Goal: Task Accomplishment & Management: Manage account settings

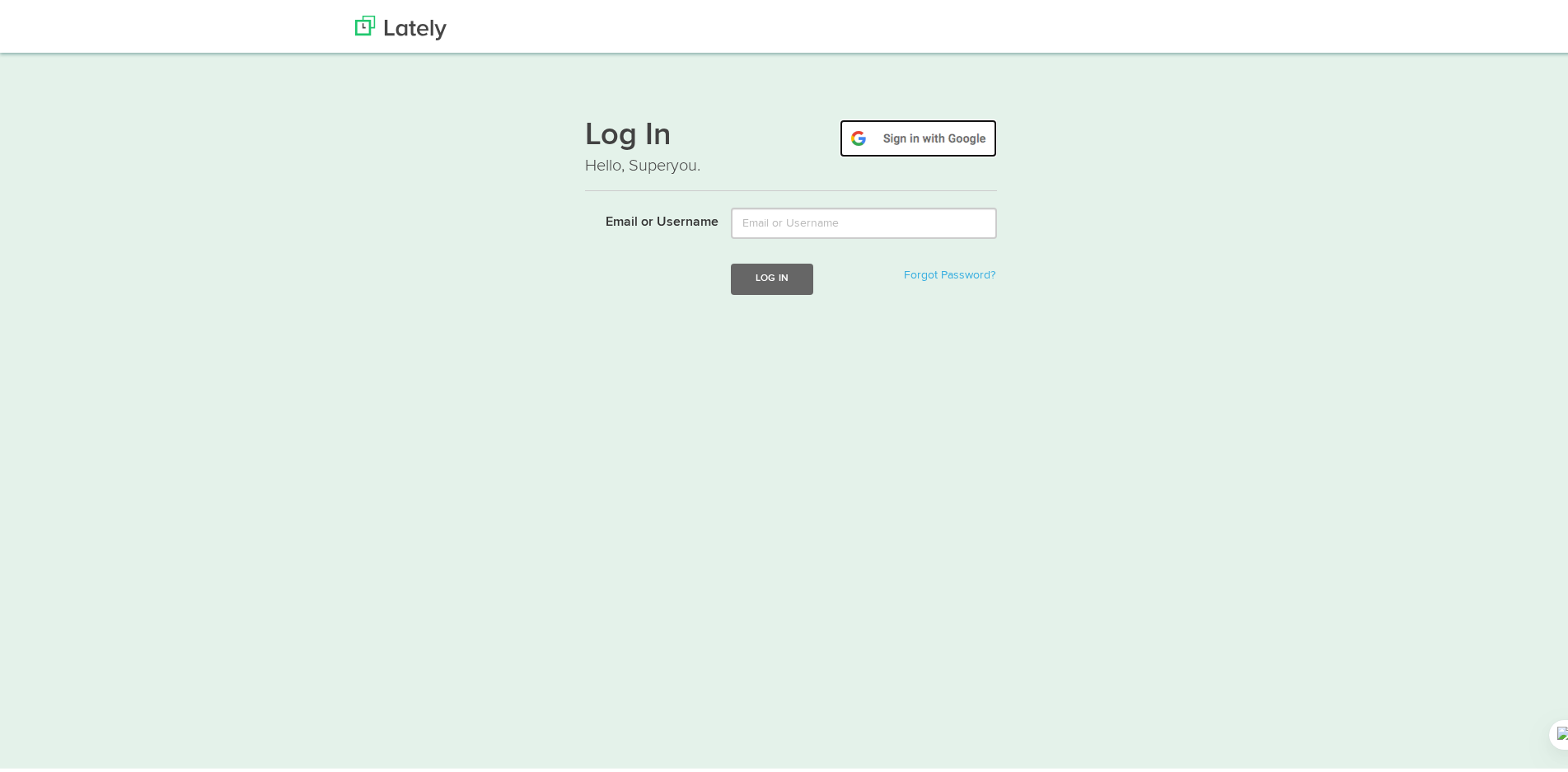
click at [938, 134] on img at bounding box center [918, 135] width 157 height 38
click at [926, 133] on img at bounding box center [918, 135] width 157 height 38
drag, startPoint x: 0, startPoint y: 0, endPoint x: 926, endPoint y: 133, distance: 935.5
click at [926, 133] on img at bounding box center [918, 135] width 157 height 38
drag, startPoint x: 0, startPoint y: 0, endPoint x: 926, endPoint y: 133, distance: 935.5
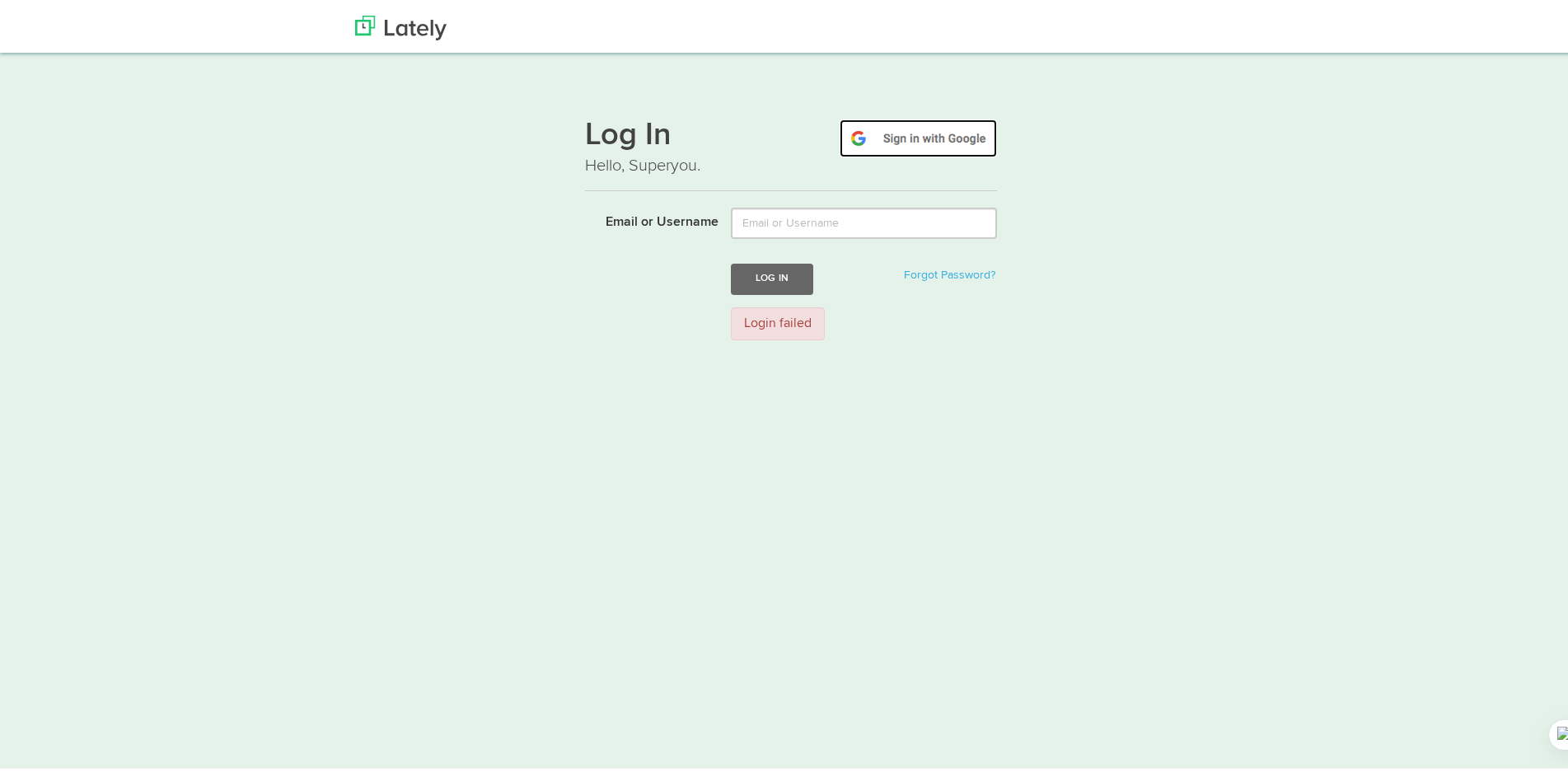
click at [926, 133] on img at bounding box center [918, 135] width 157 height 38
click at [879, 128] on img at bounding box center [918, 135] width 157 height 38
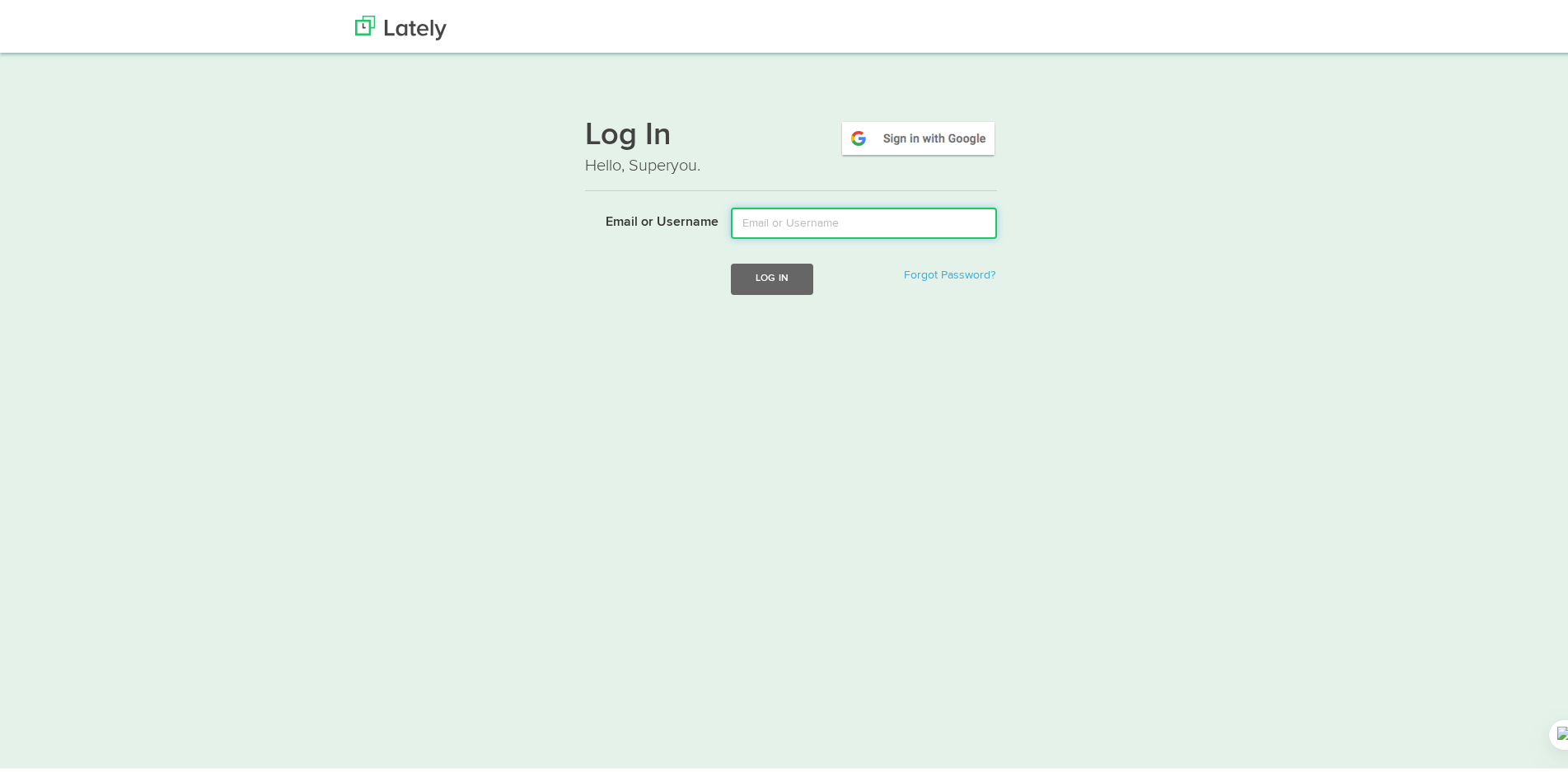
click at [873, 223] on input "Email or Username" at bounding box center [864, 220] width 266 height 31
type input "99le16@gmail.com"
click at [773, 272] on button "Log In" at bounding box center [772, 276] width 83 height 31
